Goal: Task Accomplishment & Management: Use online tool/utility

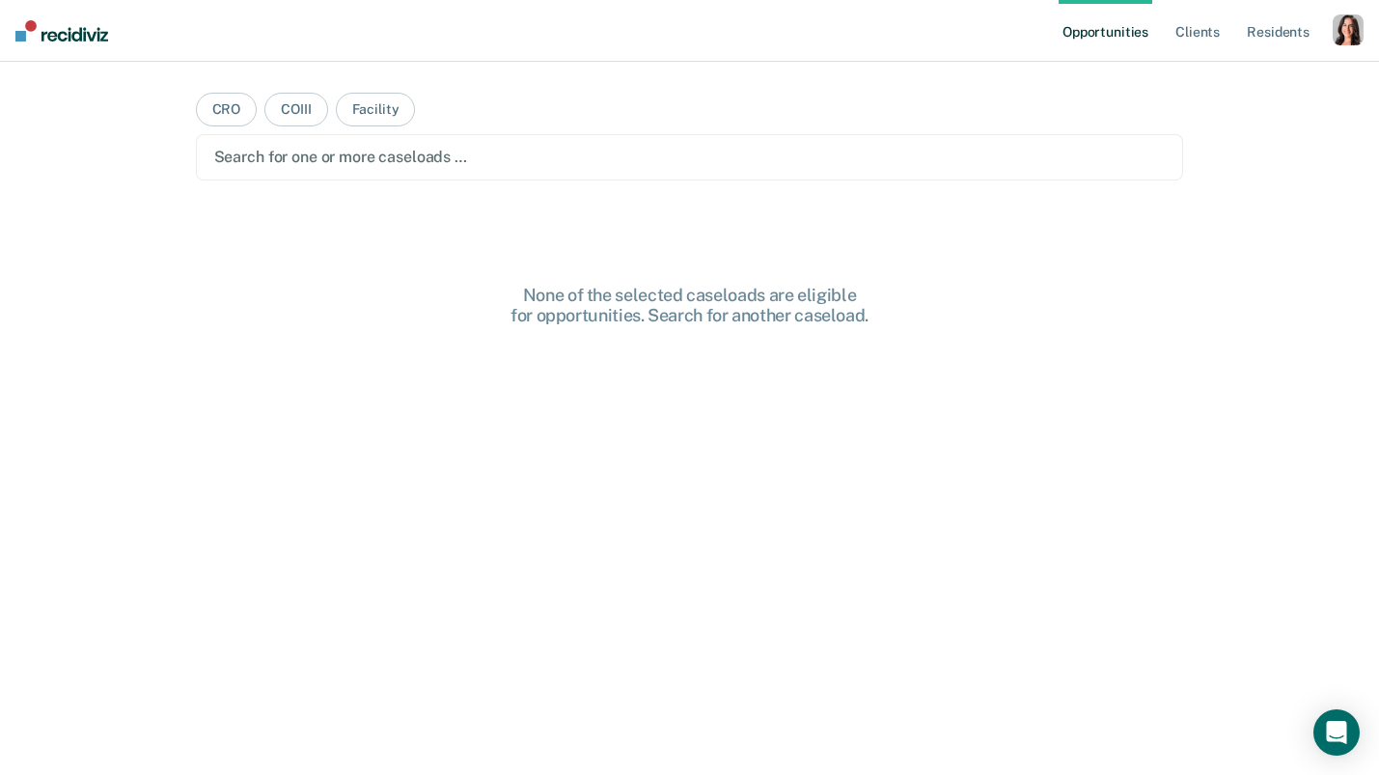
click at [1372, 40] on nav "Opportunities Client s Resident s Profile How it works Log Out" at bounding box center [689, 31] width 1379 height 62
click at [1346, 38] on div "button" at bounding box center [1347, 29] width 31 height 31
click at [1225, 83] on link "Profile" at bounding box center [1270, 78] width 155 height 16
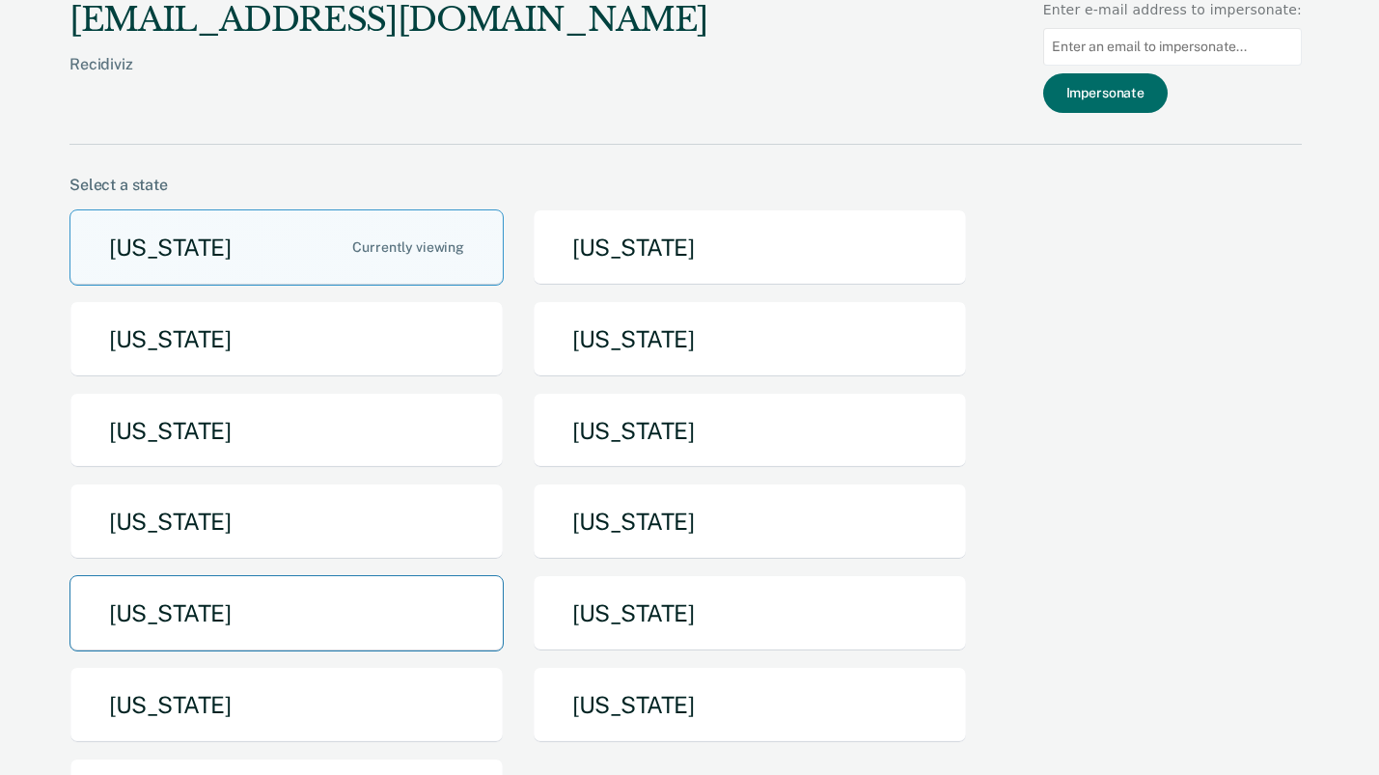
click at [359, 579] on button "[US_STATE]" at bounding box center [286, 613] width 434 height 76
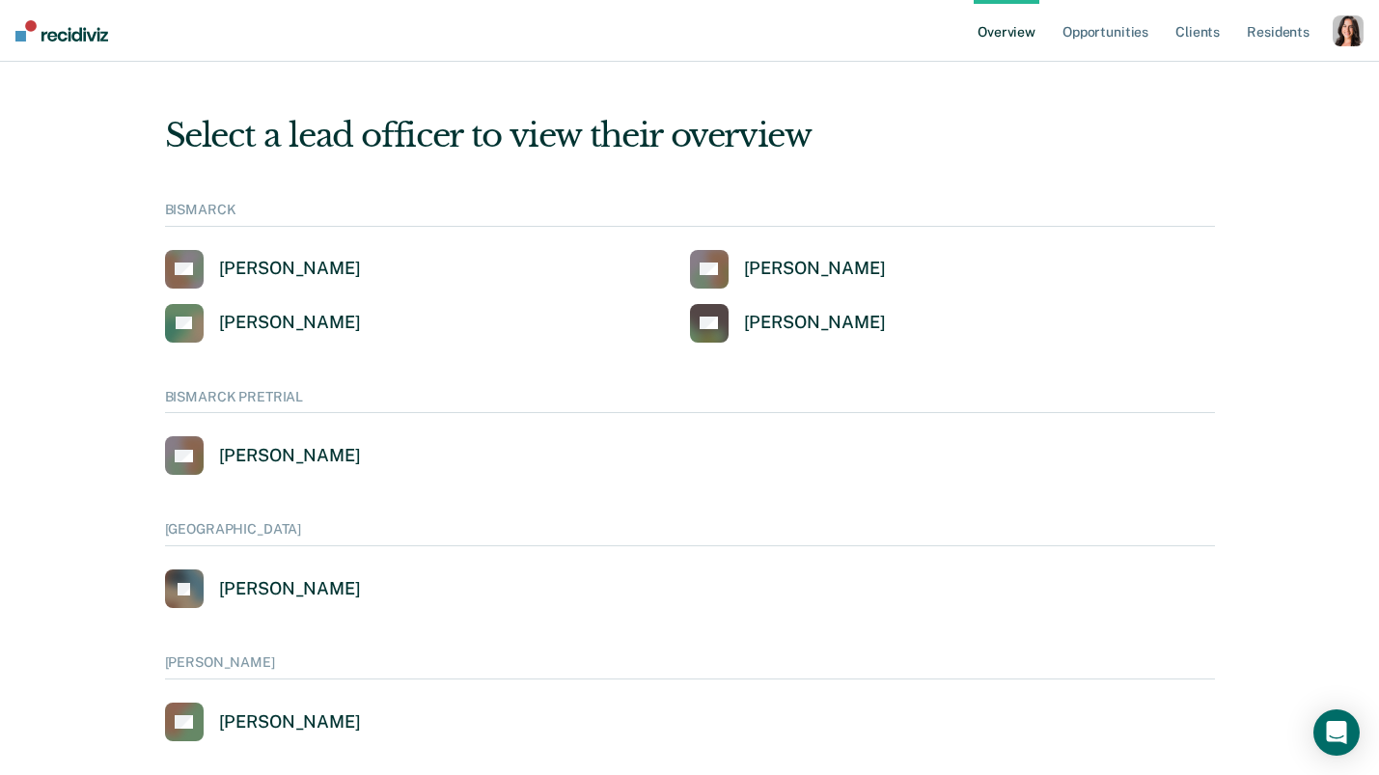
click at [1339, 34] on div "button" at bounding box center [1347, 30] width 31 height 31
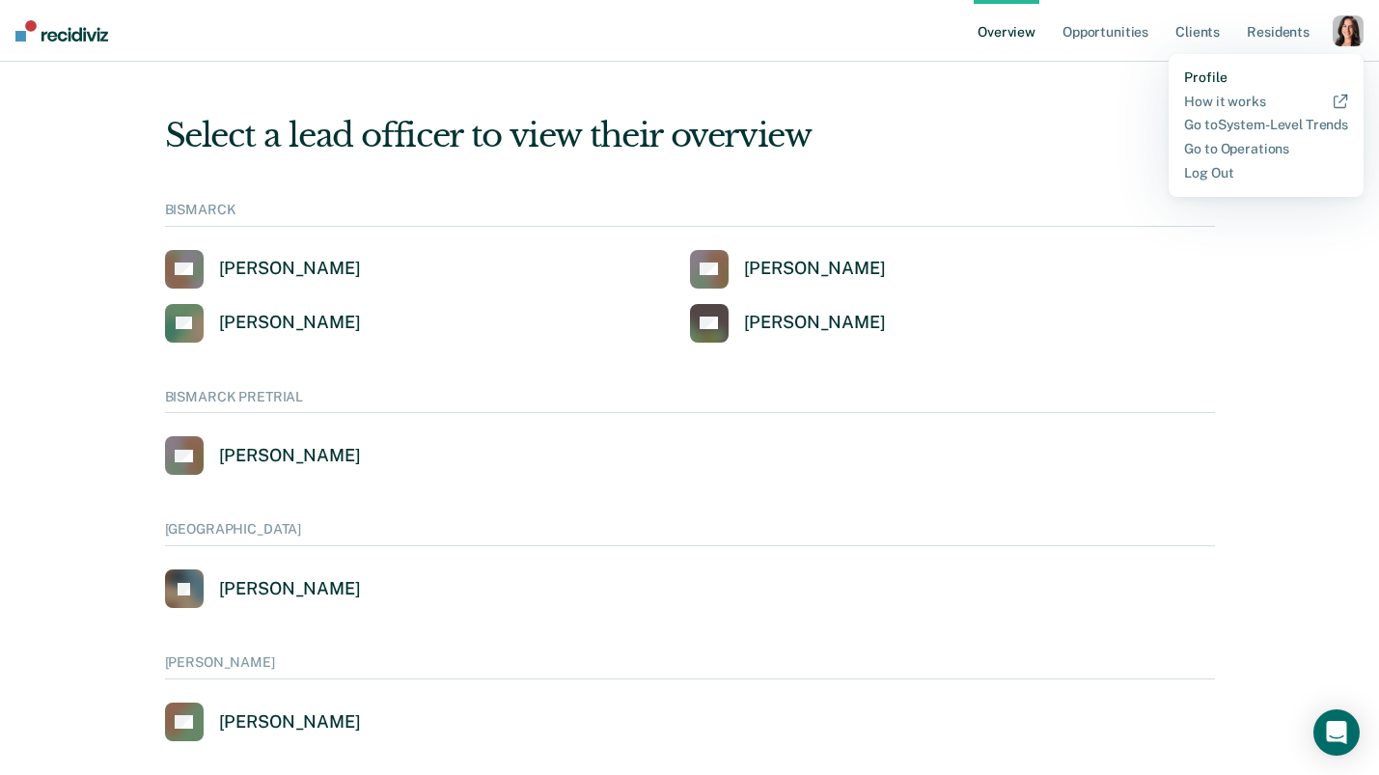
click at [1195, 72] on link "Profile" at bounding box center [1266, 77] width 164 height 16
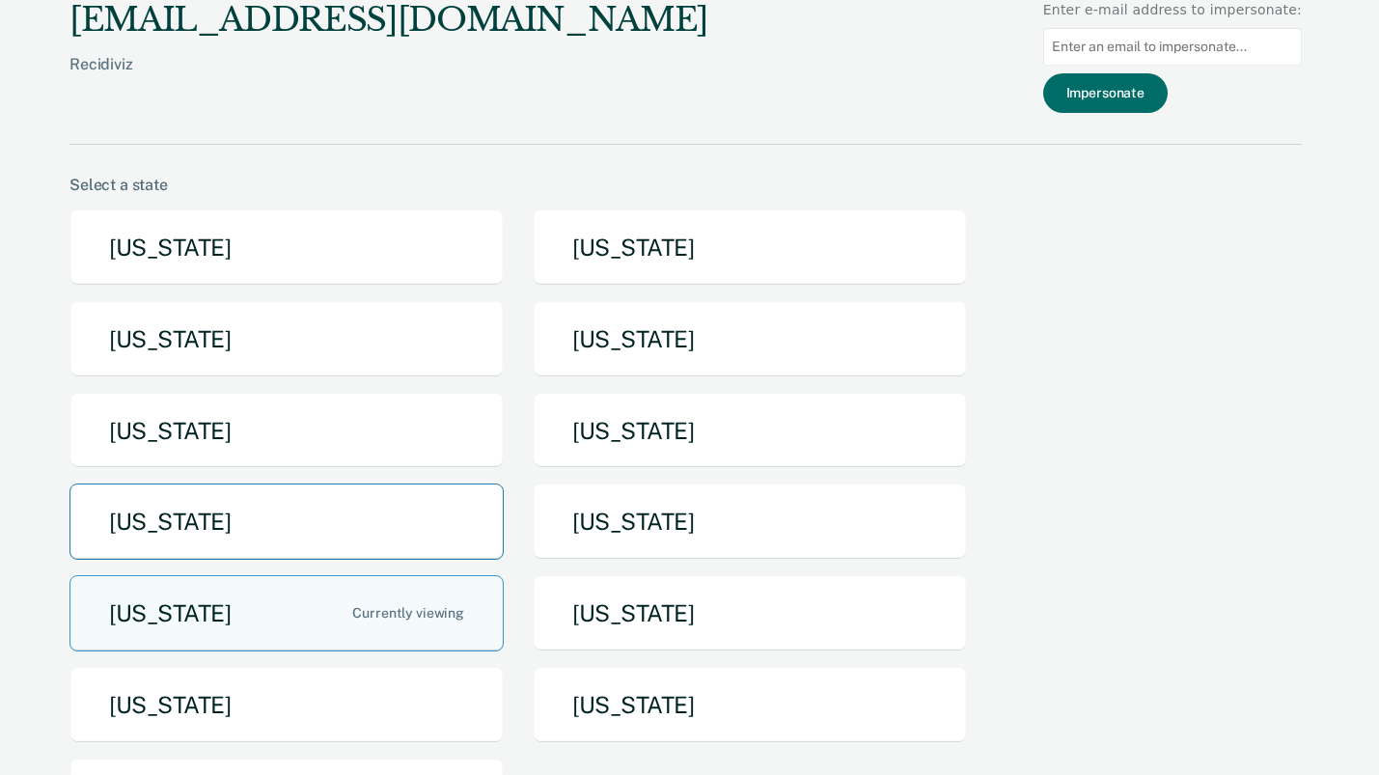
click at [192, 499] on button "[US_STATE]" at bounding box center [286, 521] width 434 height 76
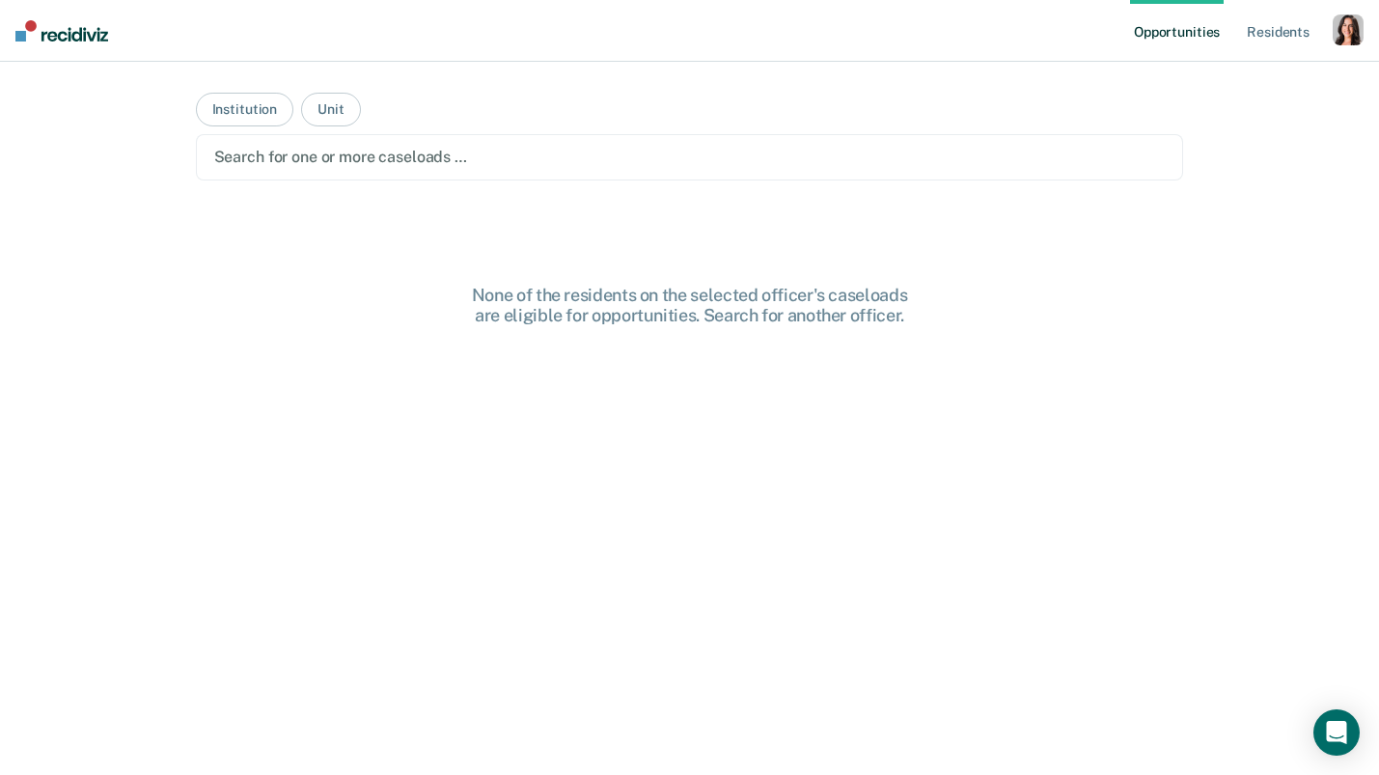
click at [310, 175] on div "Search for one or more caseloads …" at bounding box center [690, 157] width 988 height 46
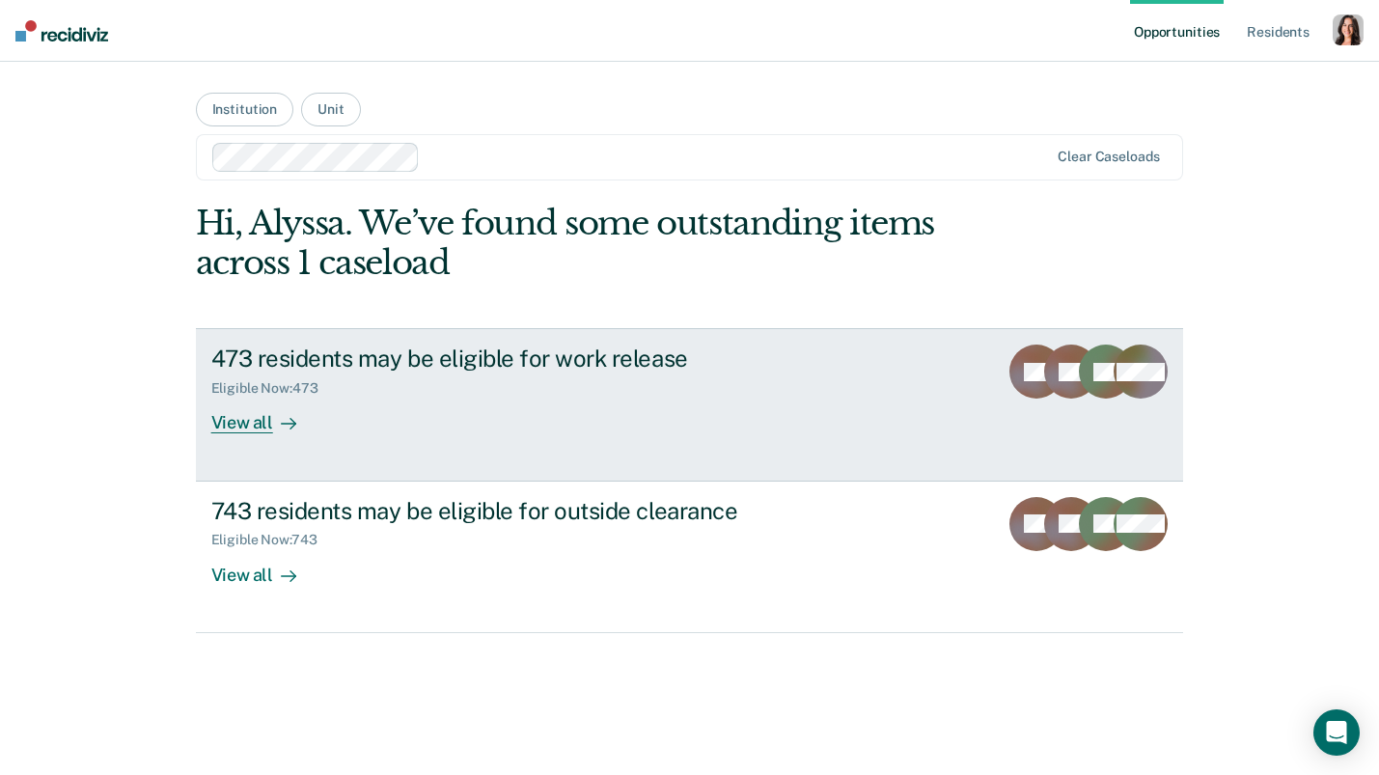
click at [346, 468] on link "473 residents may be eligible for work release Eligible Now : 473 View all RA R…" at bounding box center [690, 404] width 988 height 152
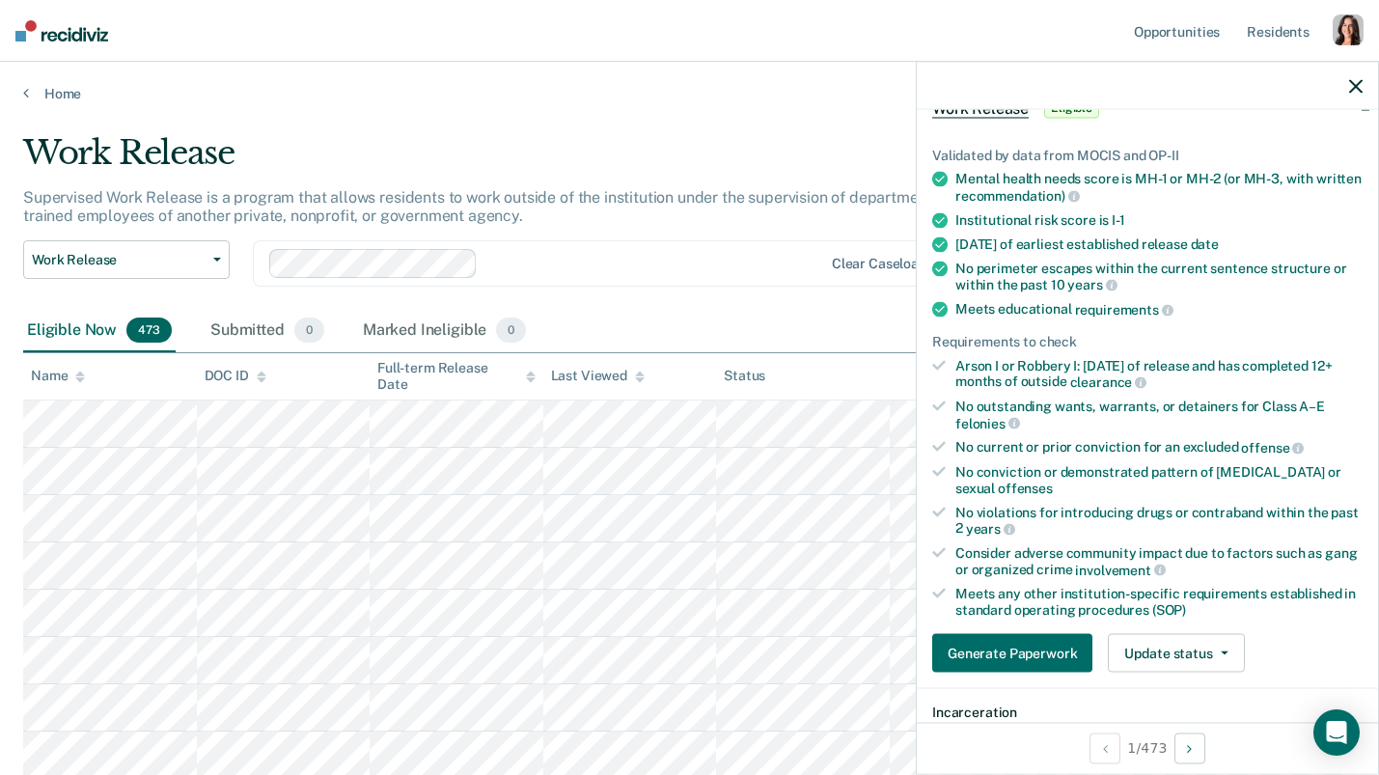
scroll to position [115, 0]
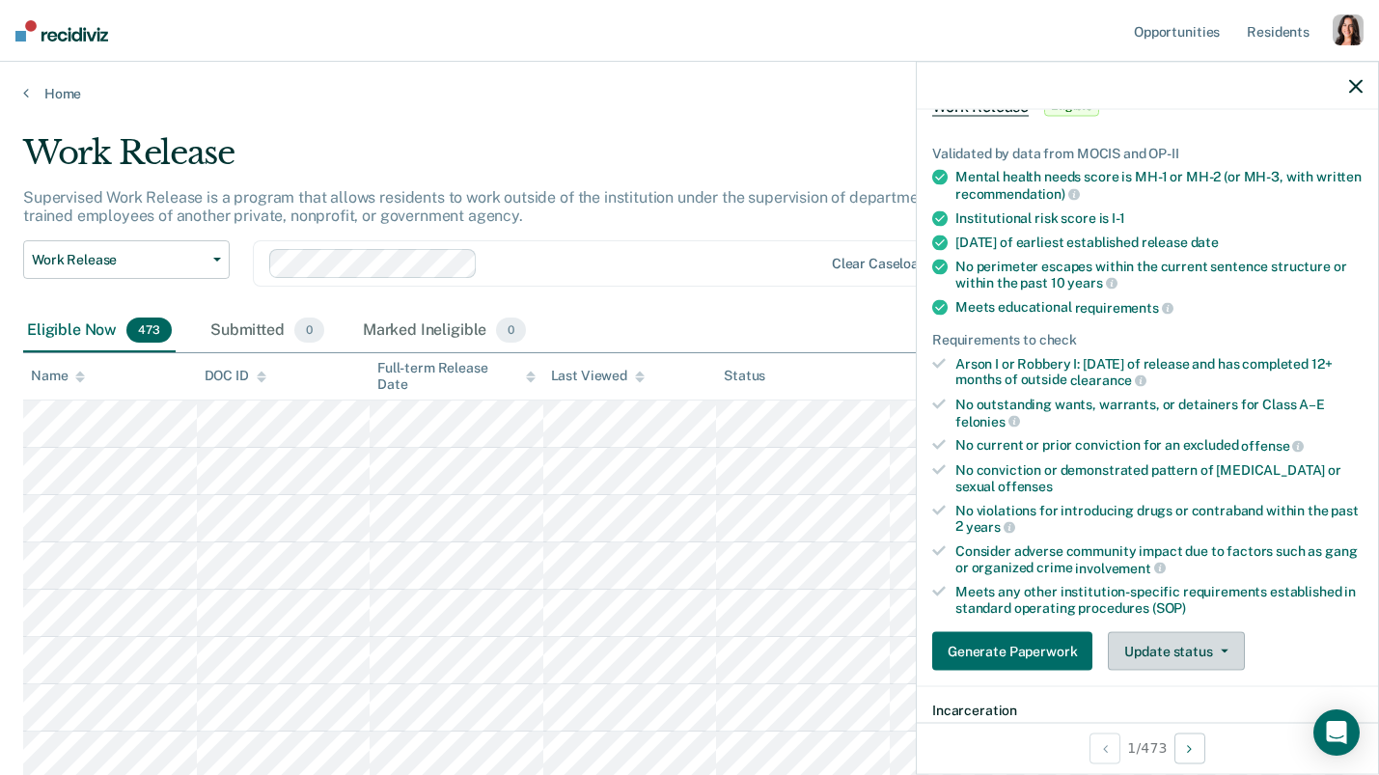
click at [1162, 653] on button "Update status" at bounding box center [1176, 651] width 136 height 39
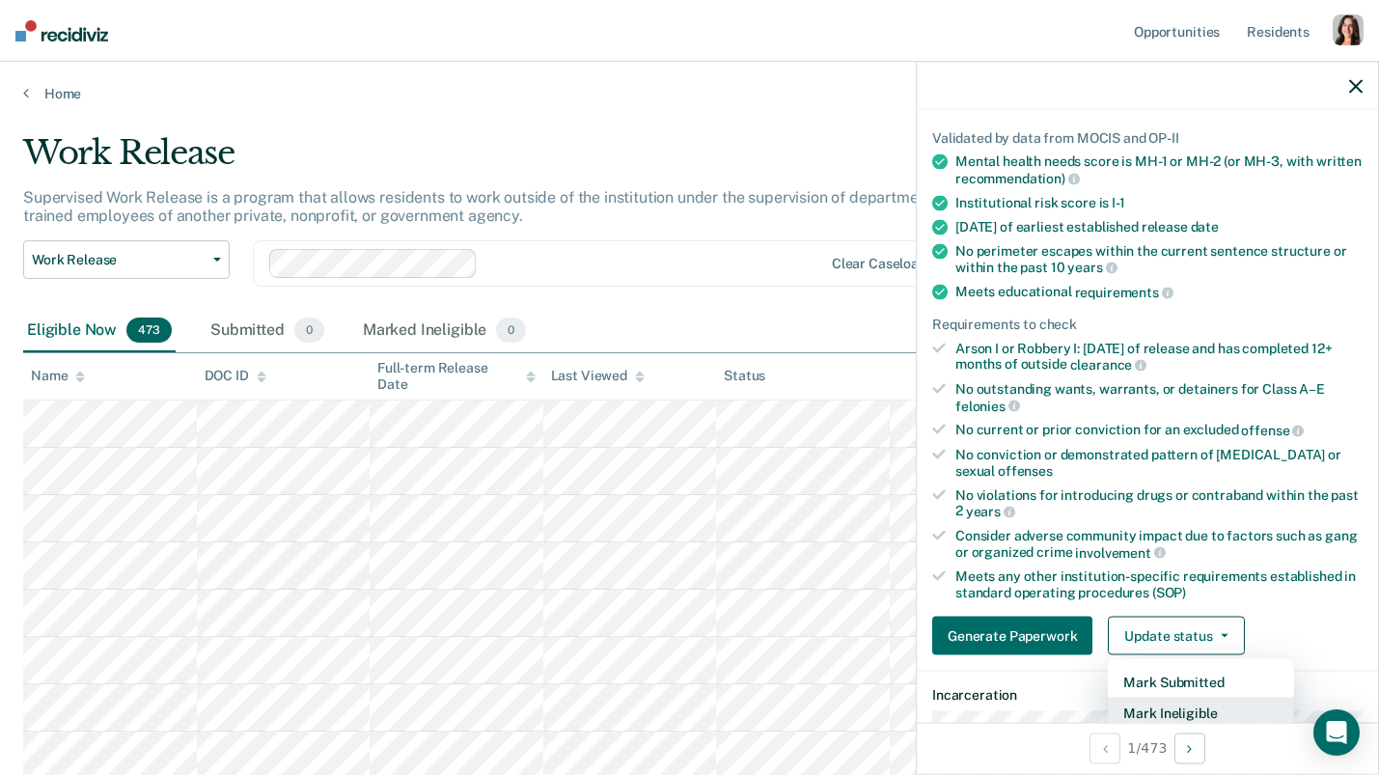
click at [1151, 705] on button "Mark Ineligible" at bounding box center [1201, 713] width 186 height 31
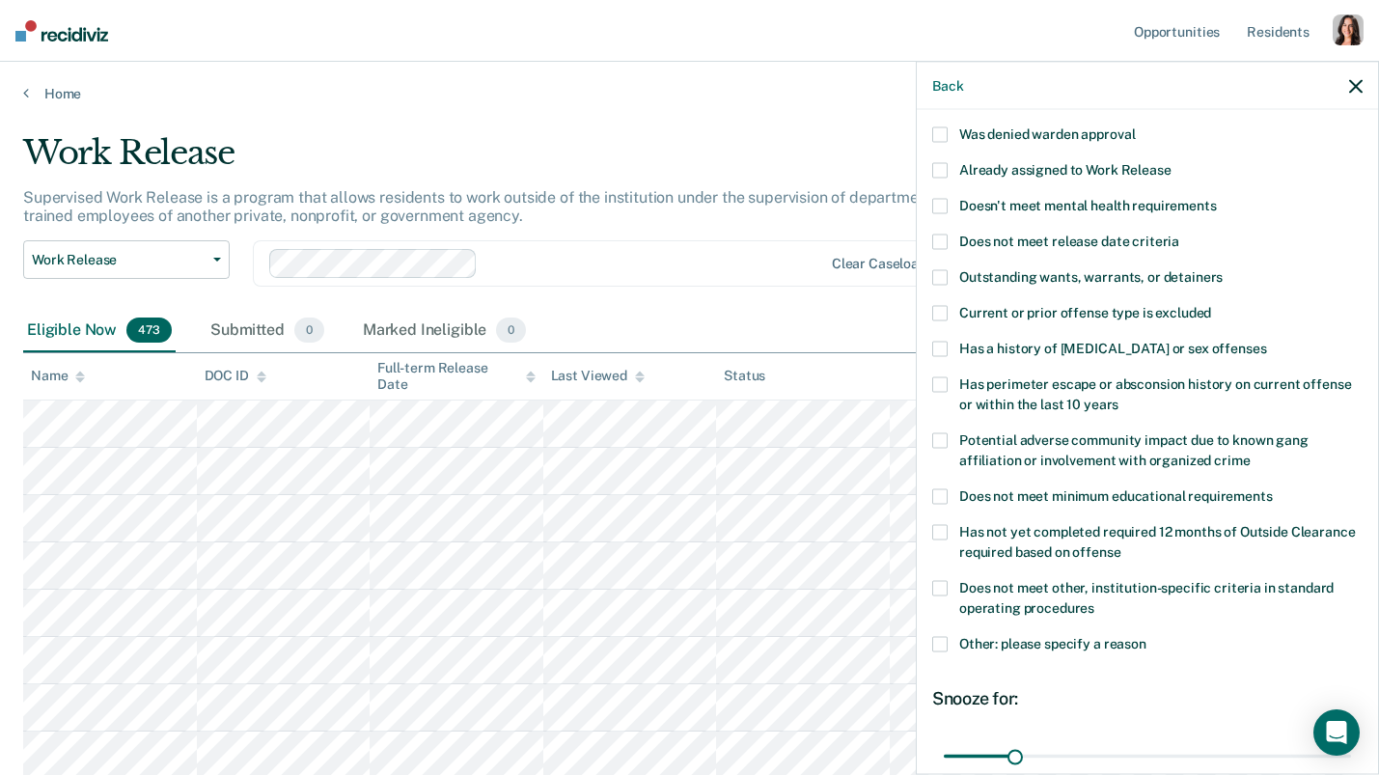
scroll to position [69, 0]
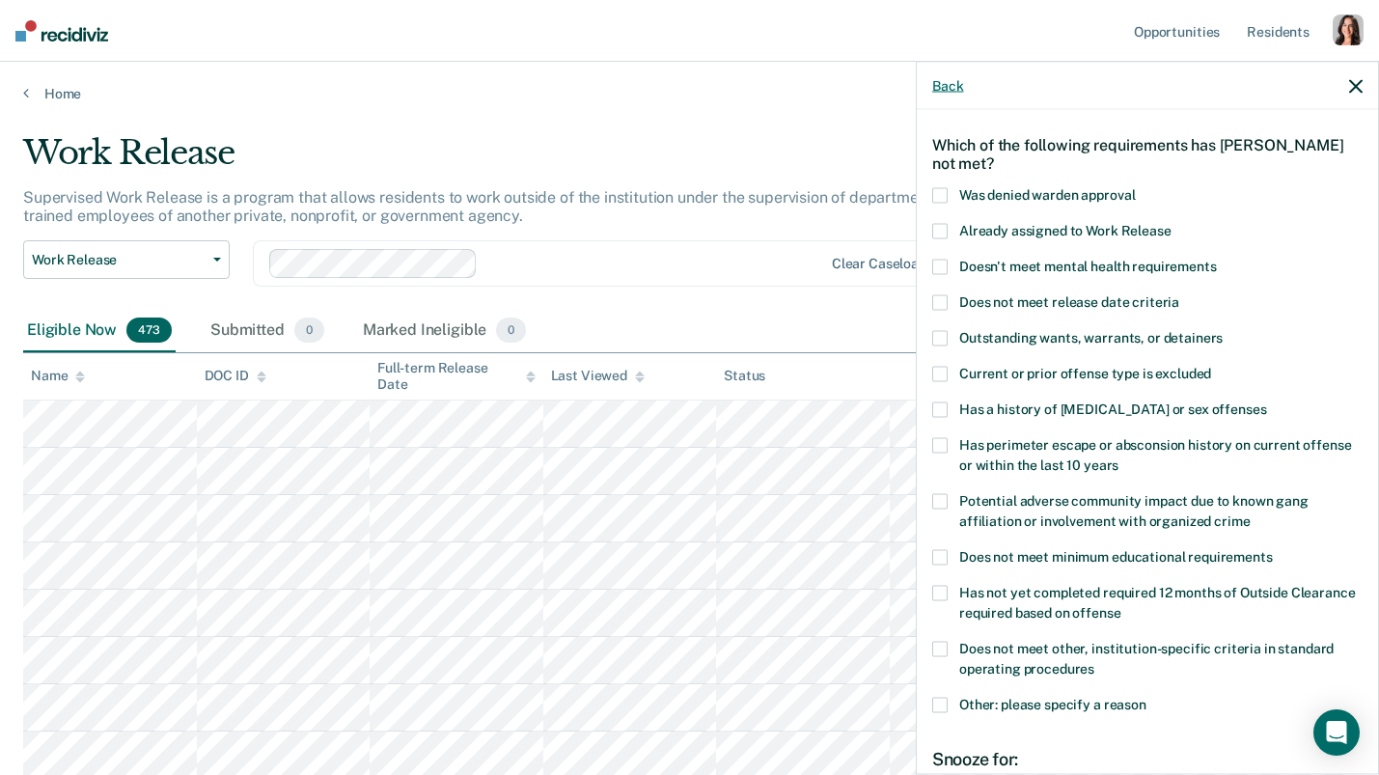
click at [953, 85] on button "Back" at bounding box center [947, 85] width 31 height 16
